Goal: Task Accomplishment & Management: Use online tool/utility

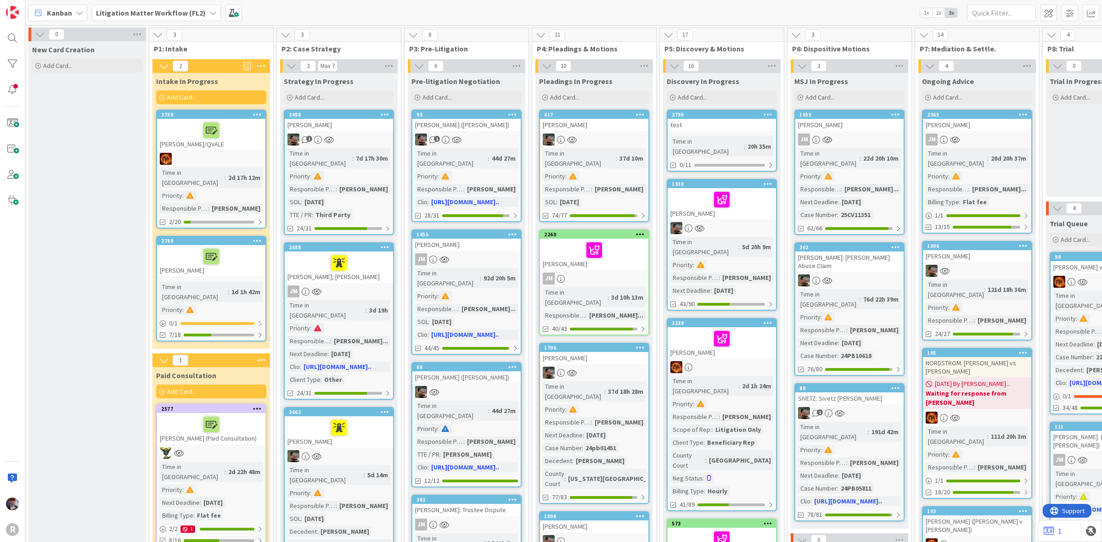
scroll to position [0, 639]
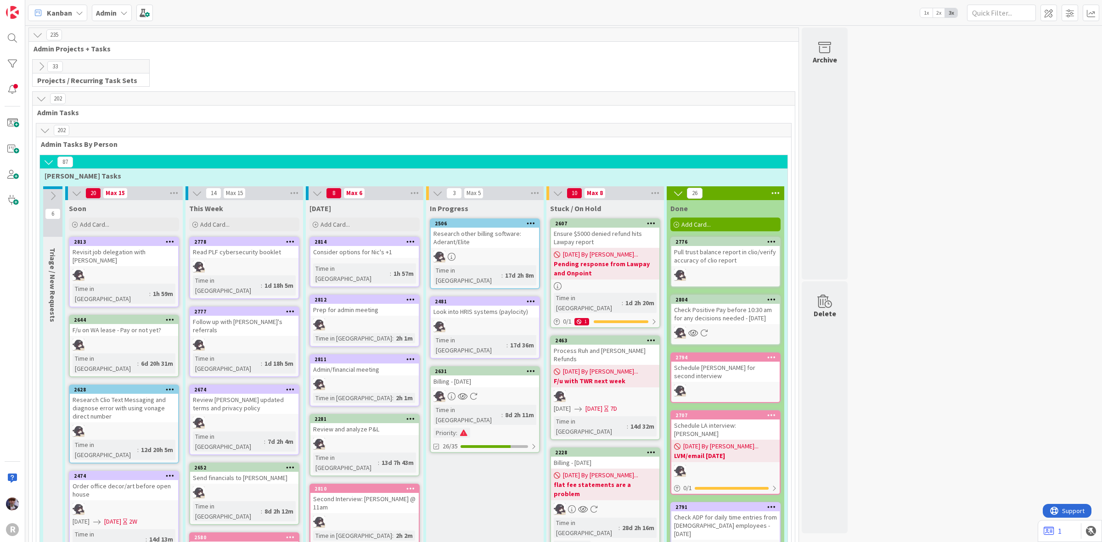
scroll to position [1528, 0]
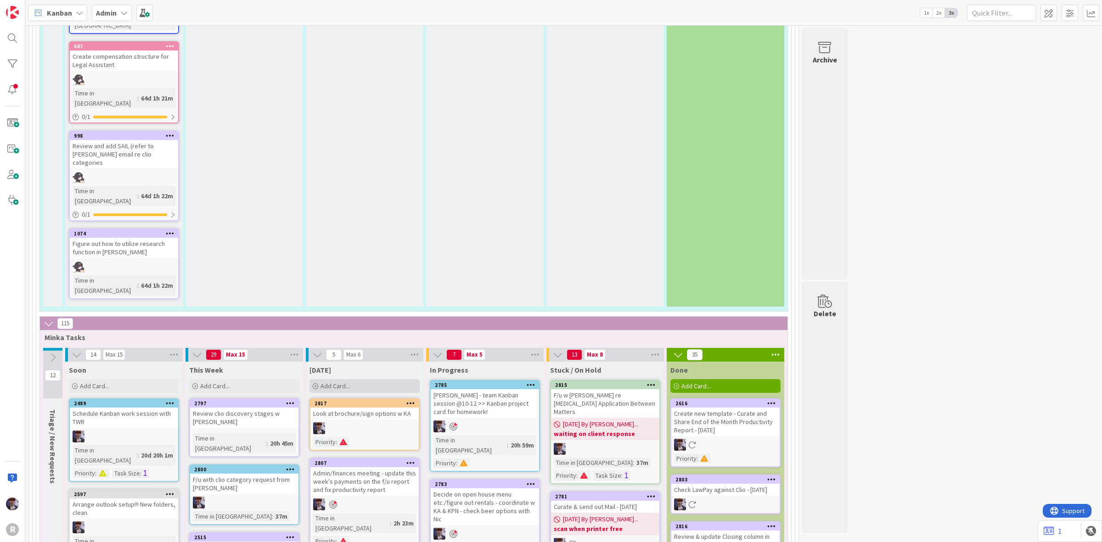
click at [361, 379] on div "Add Card..." at bounding box center [365, 386] width 110 height 14
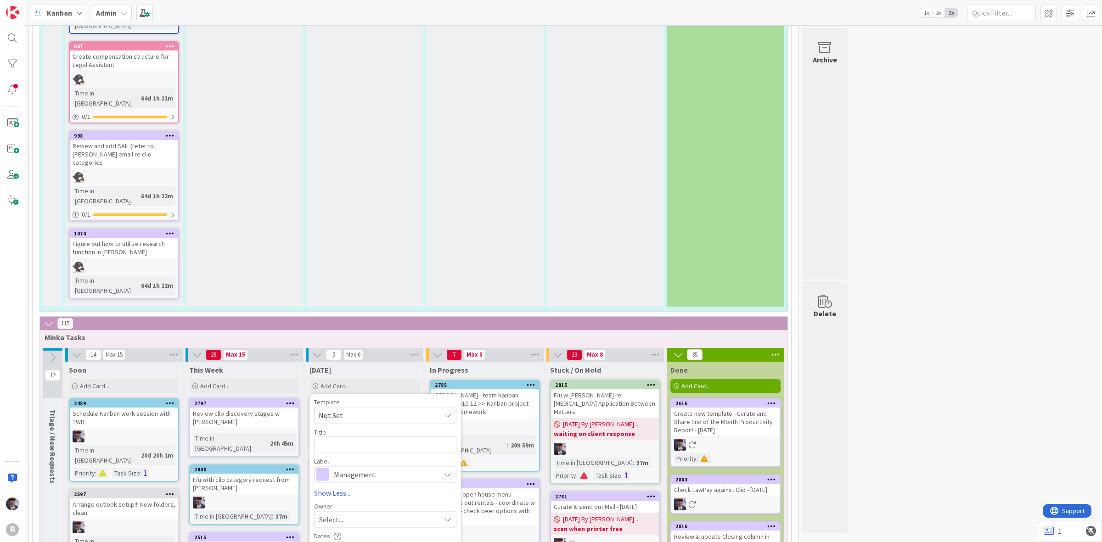
click at [357, 317] on div "115" at bounding box center [414, 324] width 748 height 14
